Goal: Task Accomplishment & Management: Use online tool/utility

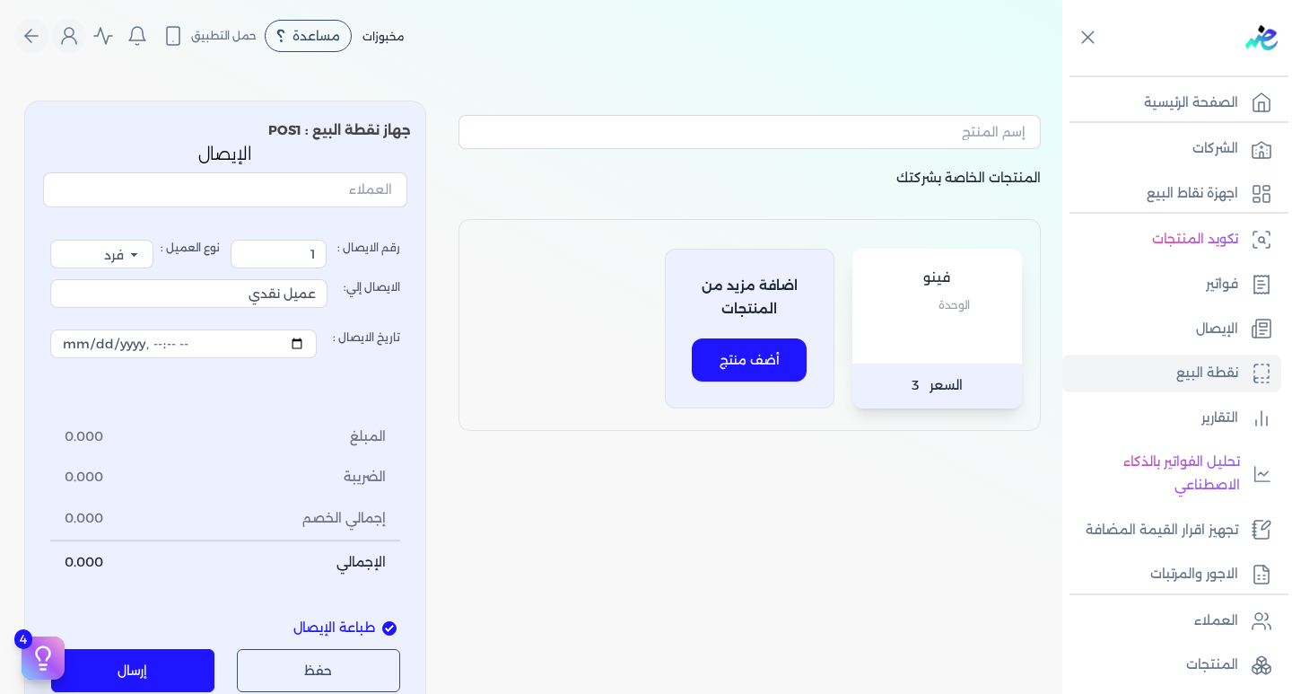
select select "EGP"
select select "EGS"
select select "B"
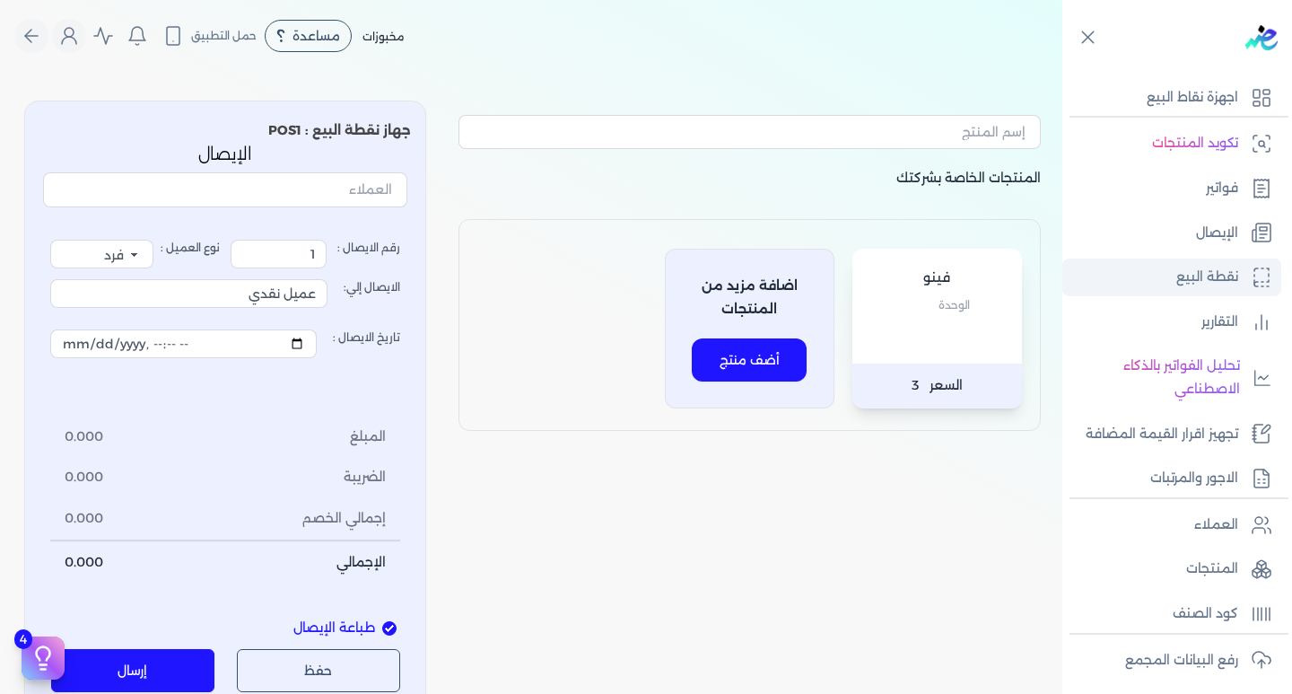
click at [1207, 282] on p "نقطة البيع" at bounding box center [1207, 277] width 62 height 23
click at [1130, 275] on link "نقطة البيع" at bounding box center [1171, 277] width 219 height 38
click at [1147, 95] on p "اجهزة نقاط البيع" at bounding box center [1193, 97] width 92 height 23
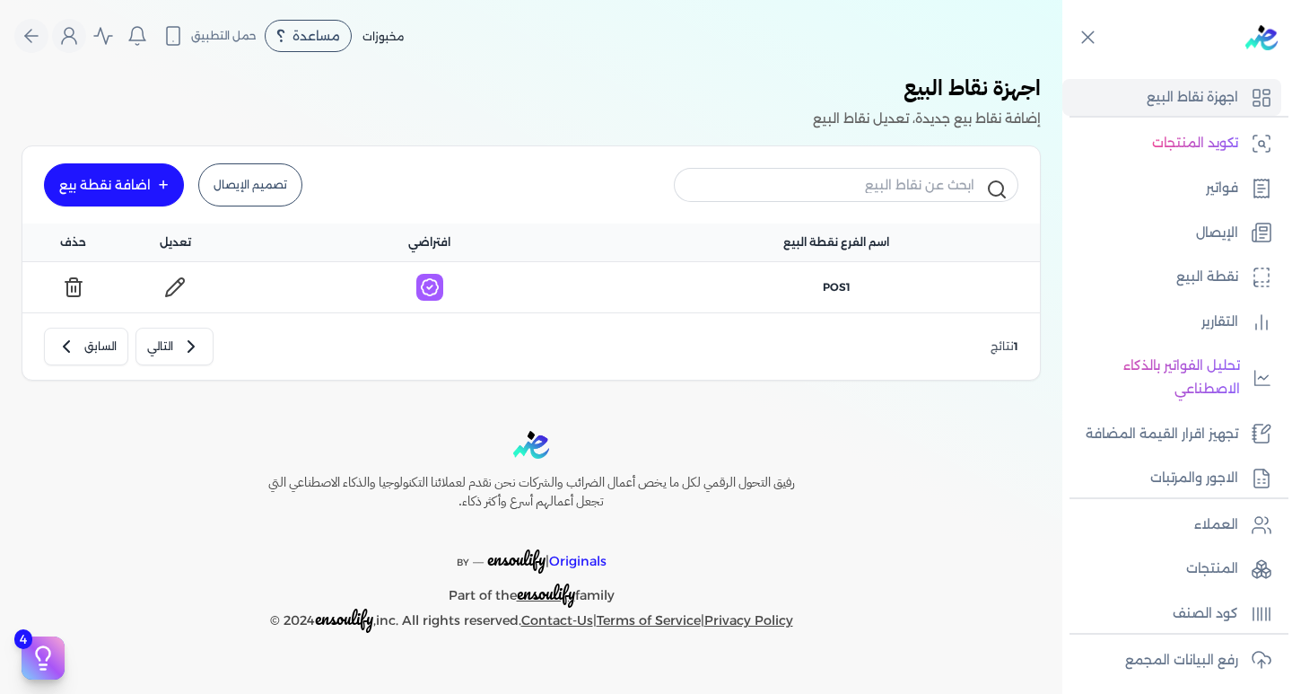
click at [113, 174] on link "اضافة نقطة بيع" at bounding box center [114, 184] width 140 height 43
